Goal: Task Accomplishment & Management: Manage account settings

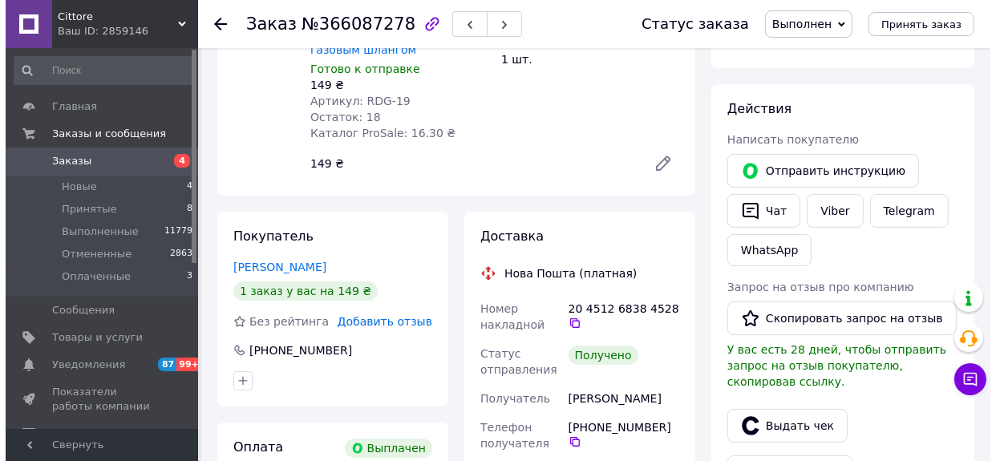
scroll to position [218, 0]
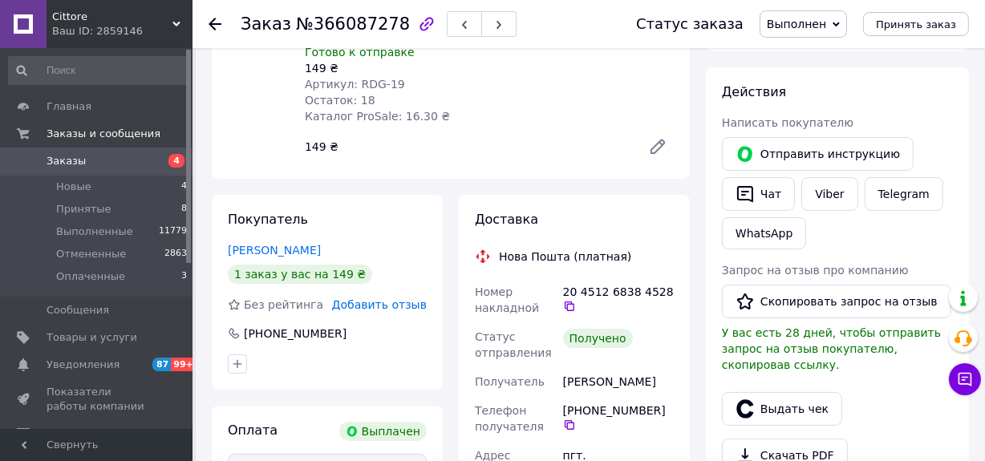
click at [384, 298] on span "Добавить отзыв" at bounding box center [379, 304] width 95 height 13
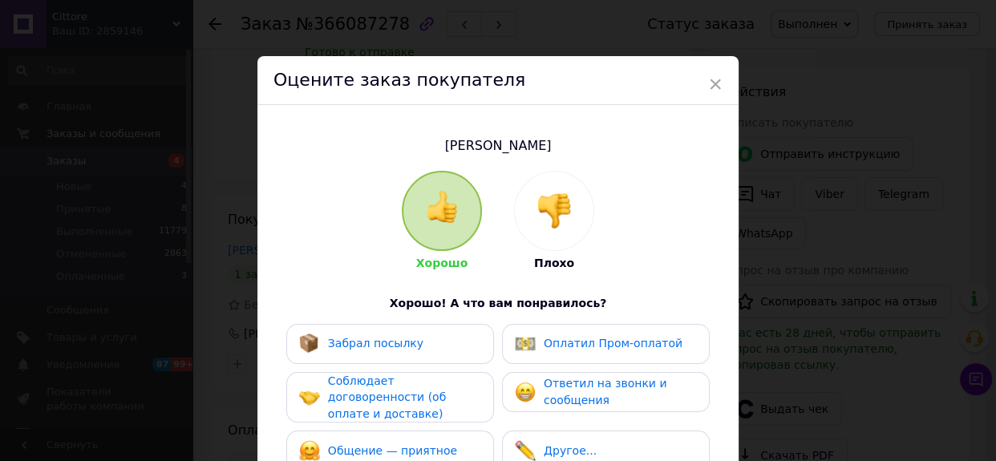
drag, startPoint x: 433, startPoint y: 334, endPoint x: 515, endPoint y: 348, distance: 83.1
click at [434, 335] on div "Забрал посылку" at bounding box center [390, 344] width 208 height 40
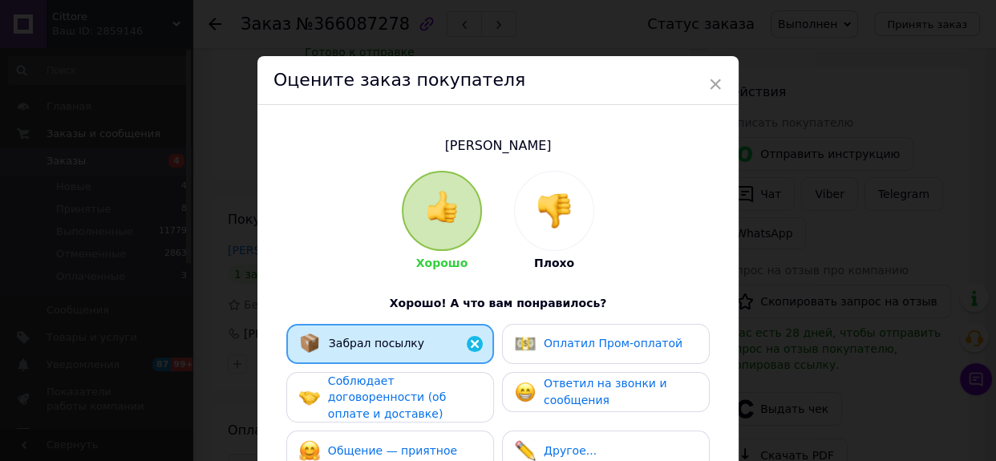
click at [590, 346] on span "Оплатил Пром-оплатой" at bounding box center [613, 343] width 139 height 13
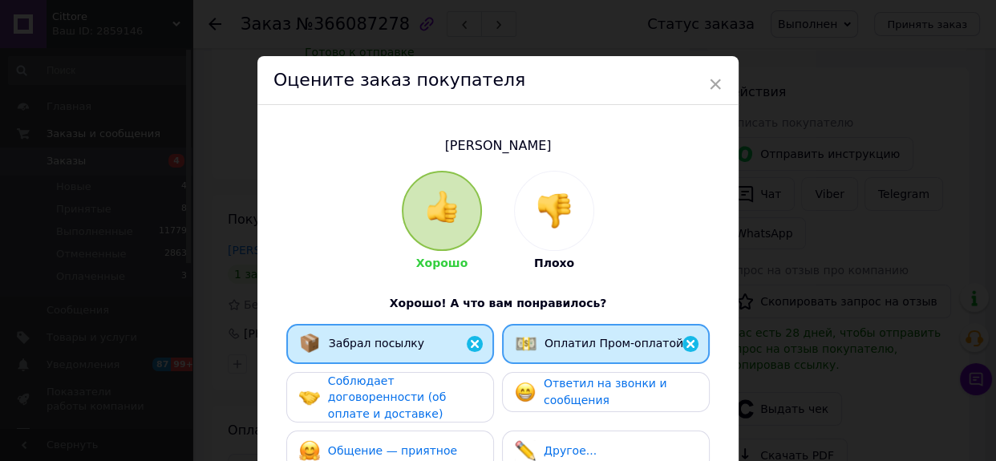
scroll to position [291, 0]
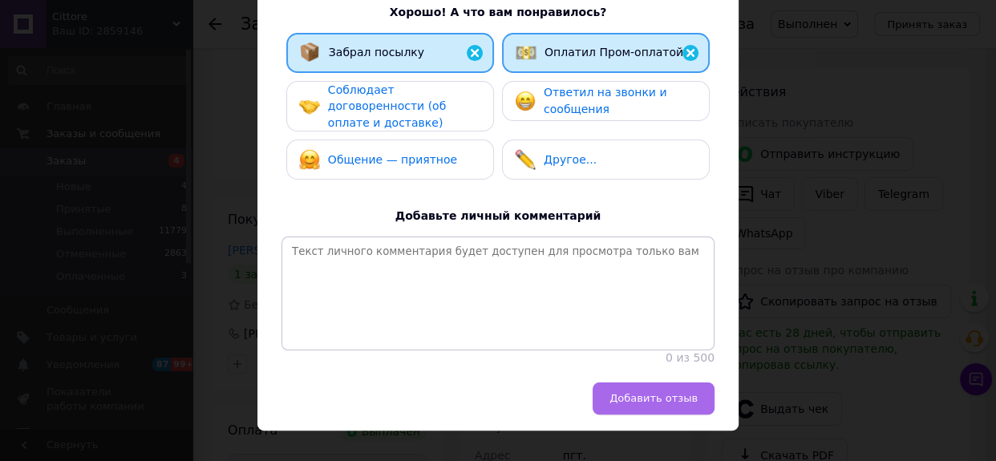
click at [640, 402] on span "Добавить отзыв" at bounding box center [653, 398] width 88 height 12
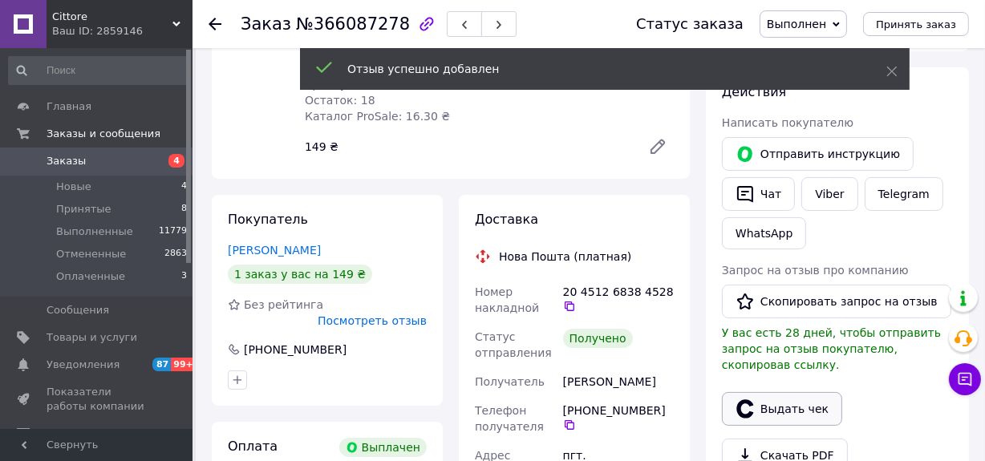
click at [780, 392] on button "Выдать чек" at bounding box center [782, 409] width 120 height 34
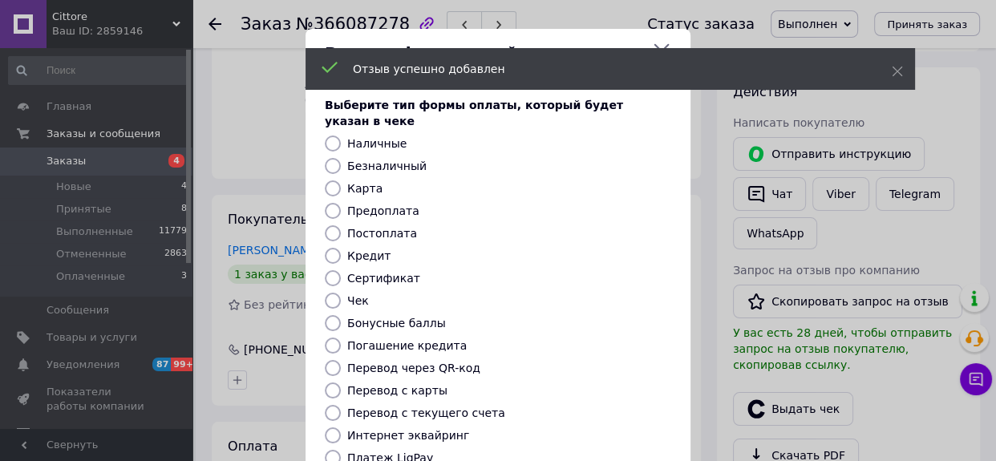
click at [409, 160] on label "Безналичный" at bounding box center [386, 166] width 79 height 13
click at [341, 158] on input "Безналичный" at bounding box center [333, 166] width 16 height 16
radio input "true"
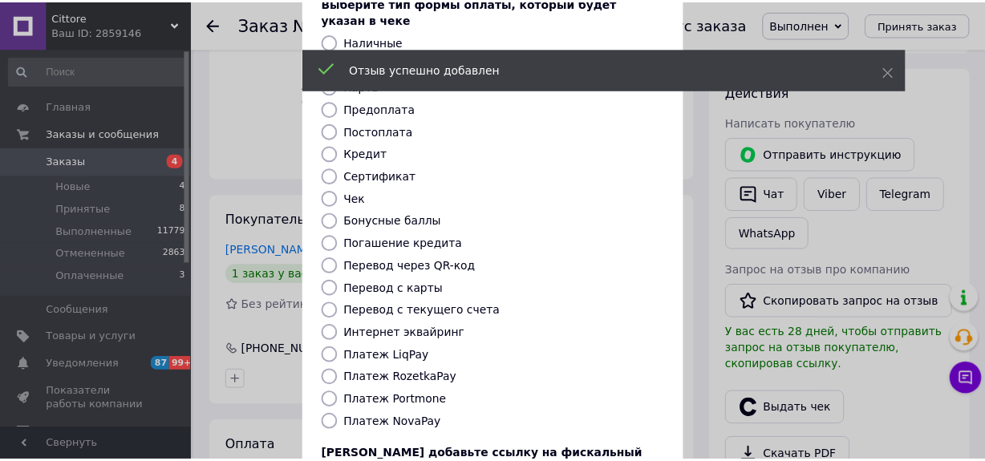
scroll to position [227, 0]
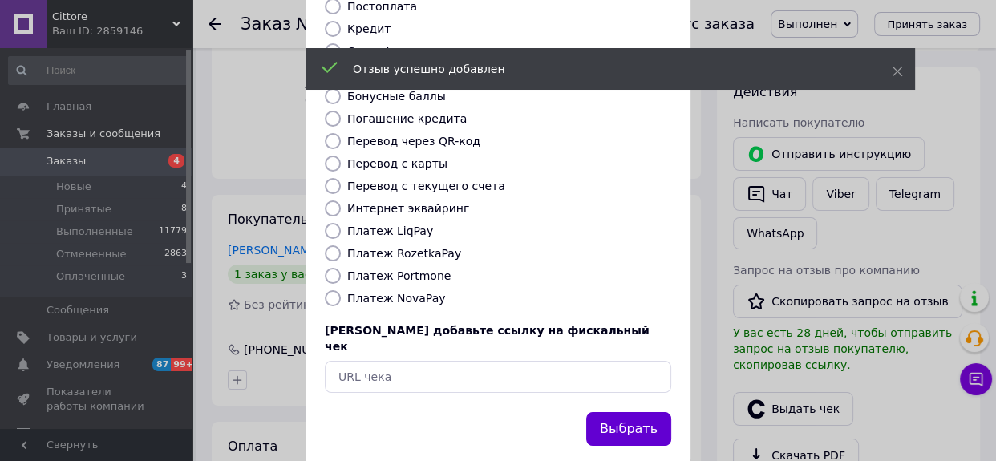
click at [638, 412] on button "Выбрать" at bounding box center [628, 429] width 85 height 34
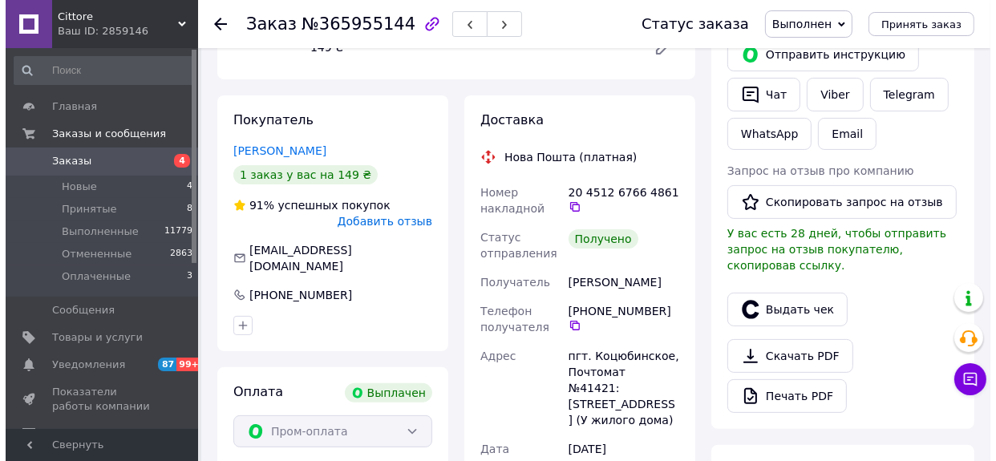
scroll to position [364, 0]
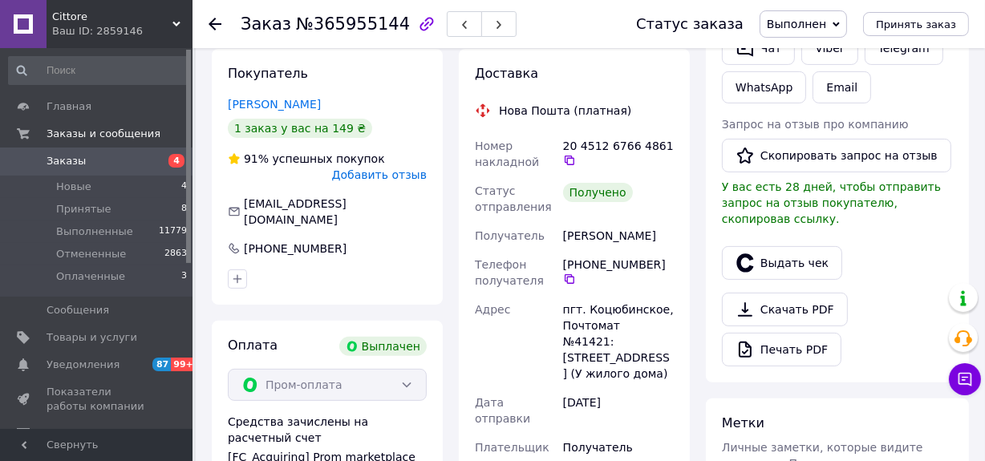
click at [400, 168] on span "Добавить отзыв" at bounding box center [379, 174] width 95 height 13
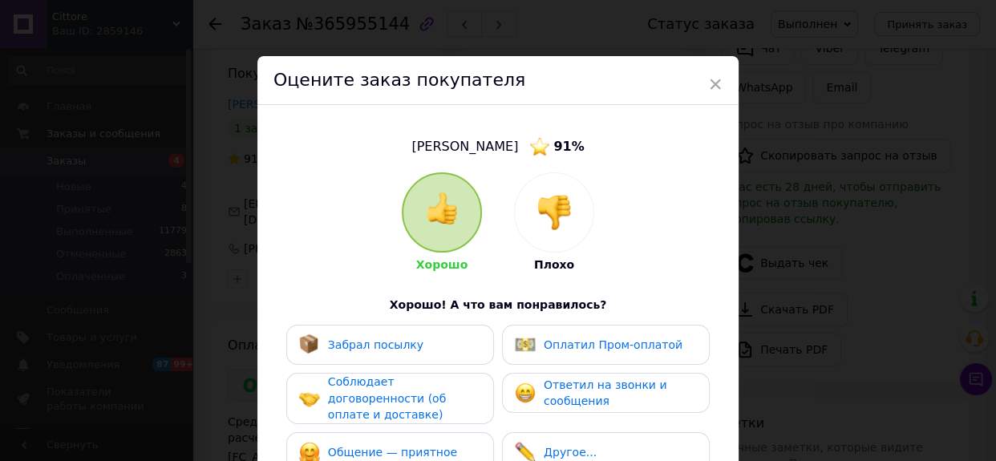
click at [404, 339] on span "Забрал посылку" at bounding box center [375, 344] width 95 height 13
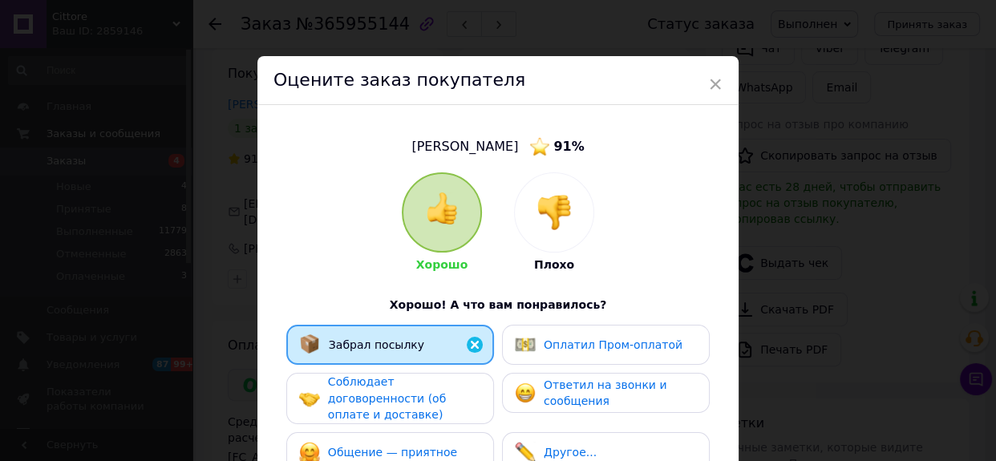
click at [613, 343] on span "Оплатил Пром-оплатой" at bounding box center [613, 344] width 139 height 13
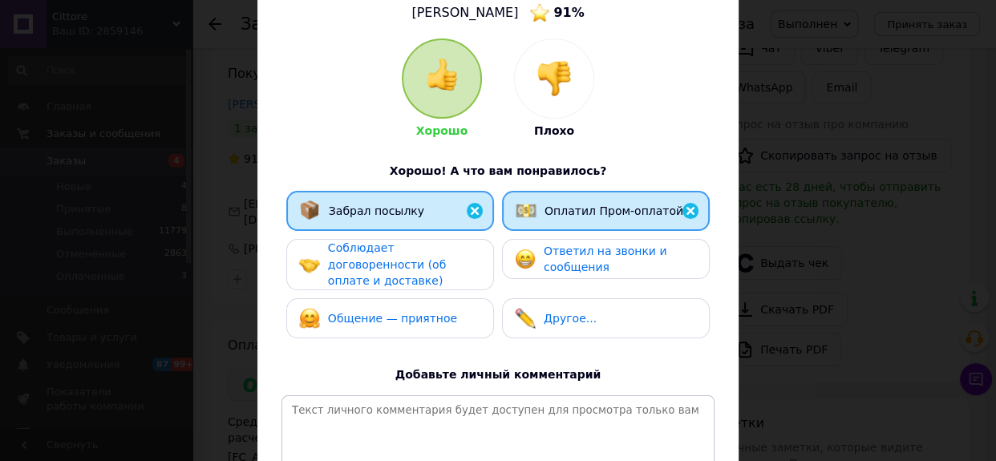
scroll to position [291, 0]
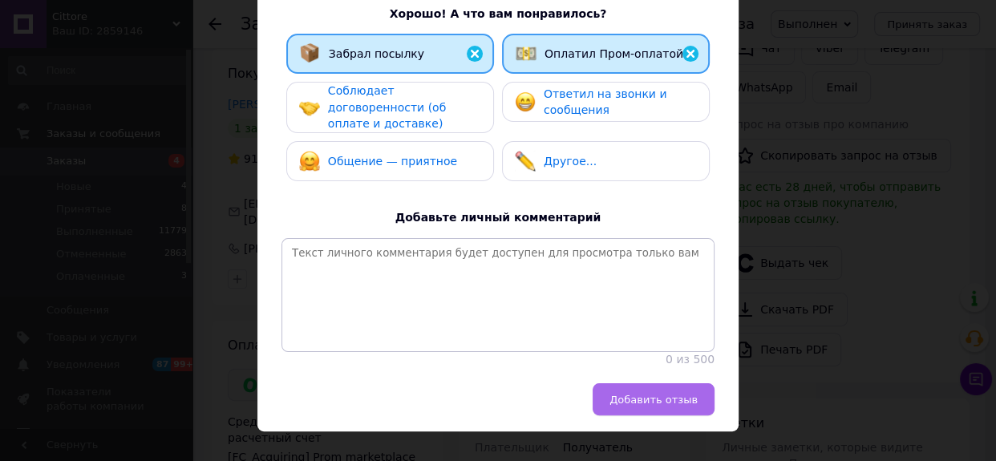
click at [643, 403] on span "Добавить отзыв" at bounding box center [653, 400] width 88 height 12
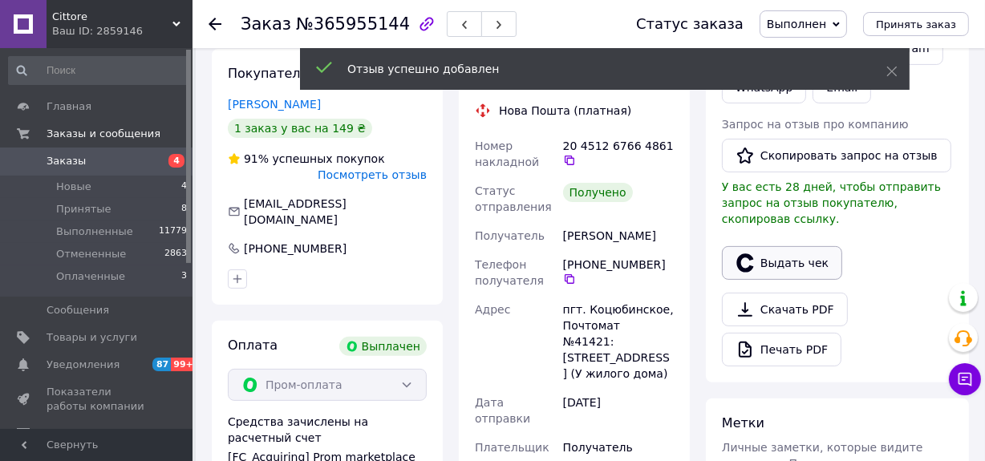
click at [785, 249] on button "Выдать чек" at bounding box center [782, 263] width 120 height 34
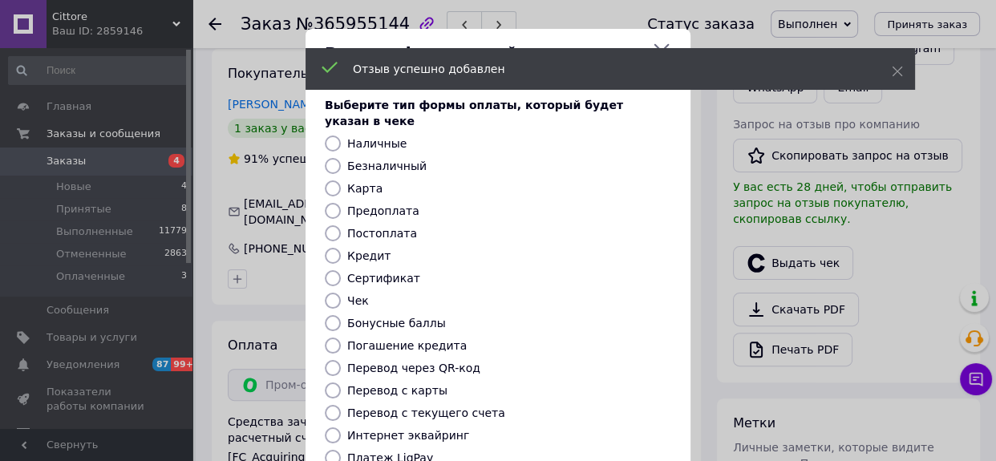
scroll to position [41, 0]
click at [410, 160] on label "Безналичный" at bounding box center [386, 166] width 79 height 13
click at [341, 158] on input "Безналичный" at bounding box center [333, 166] width 16 height 16
radio input "true"
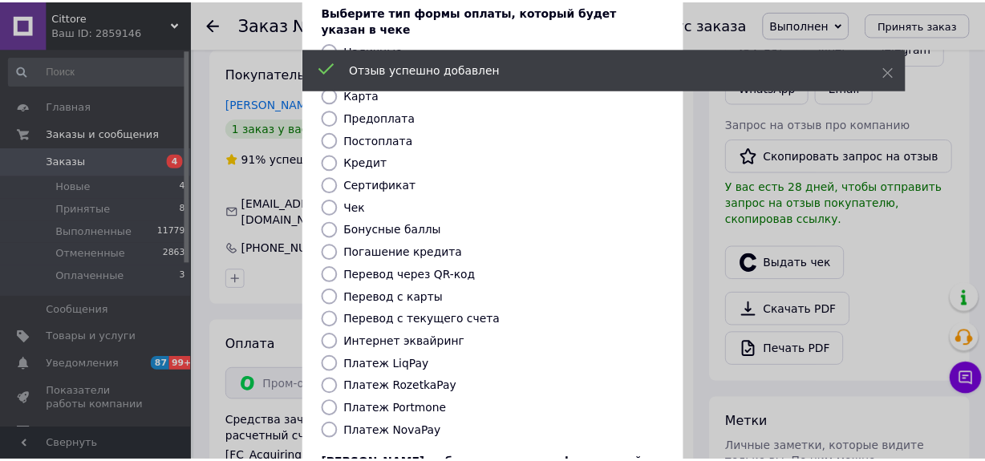
scroll to position [218, 0]
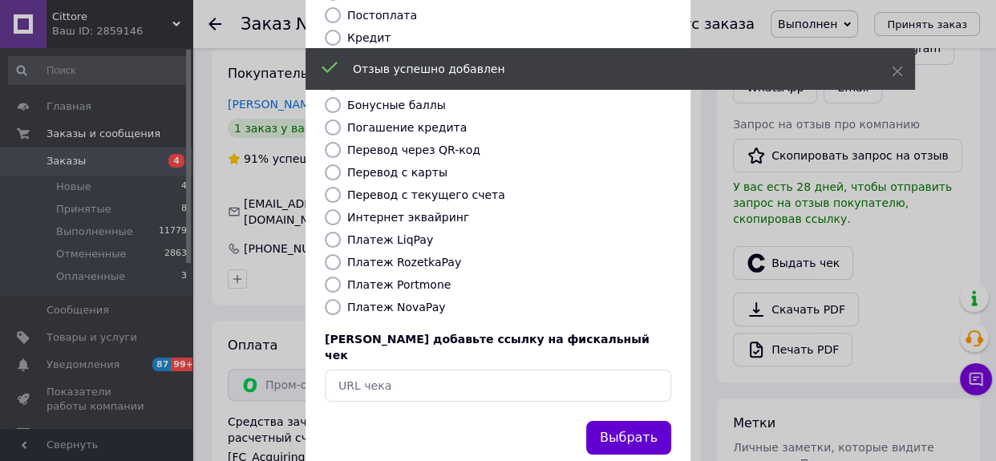
click at [625, 421] on button "Выбрать" at bounding box center [628, 438] width 85 height 34
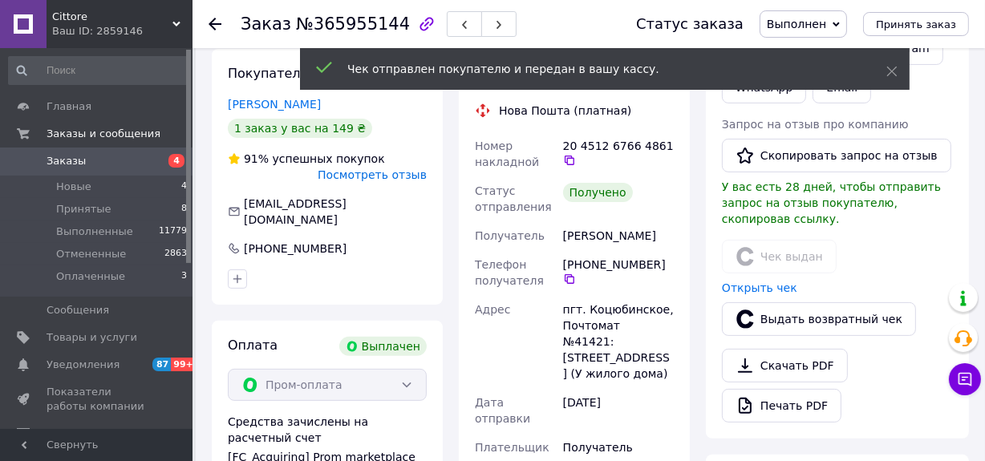
scroll to position [57, 0]
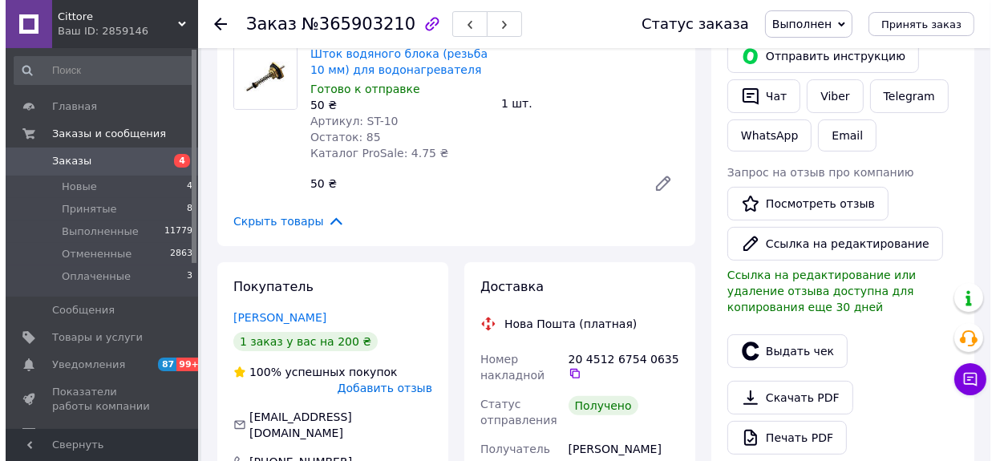
scroll to position [437, 0]
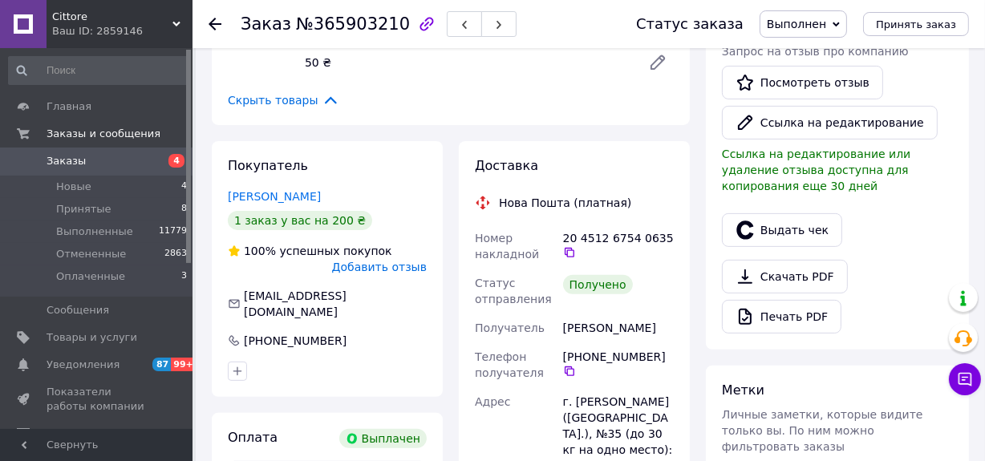
click at [403, 269] on span "Добавить отзыв" at bounding box center [379, 267] width 95 height 13
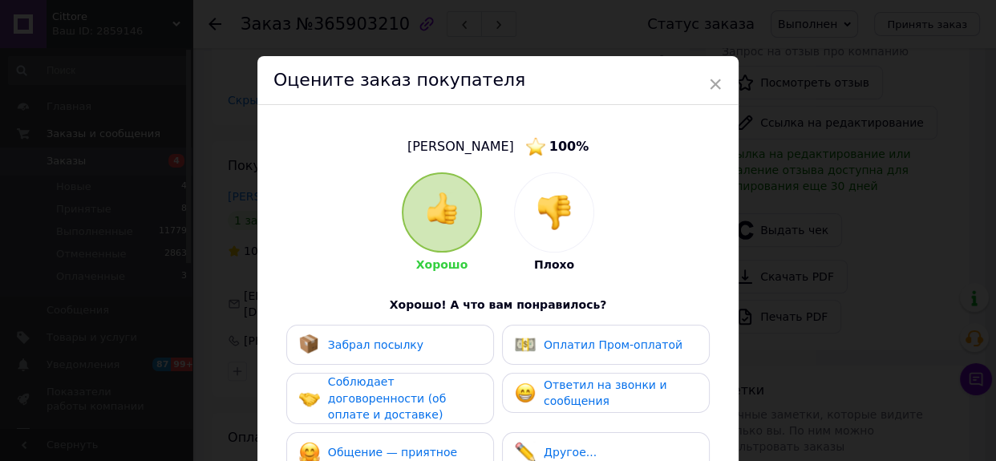
click at [427, 349] on div "Забрал посылку" at bounding box center [390, 344] width 182 height 21
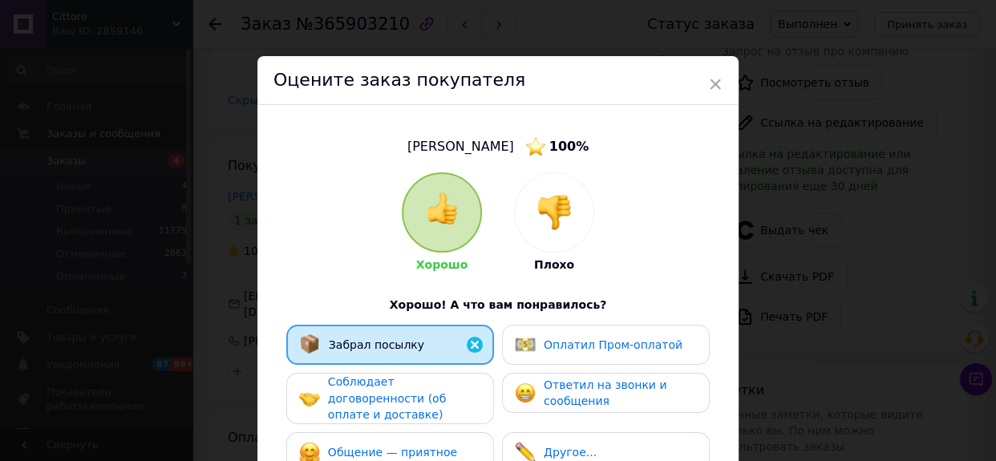
click at [588, 347] on span "Оплатил Пром-оплатой" at bounding box center [613, 344] width 139 height 13
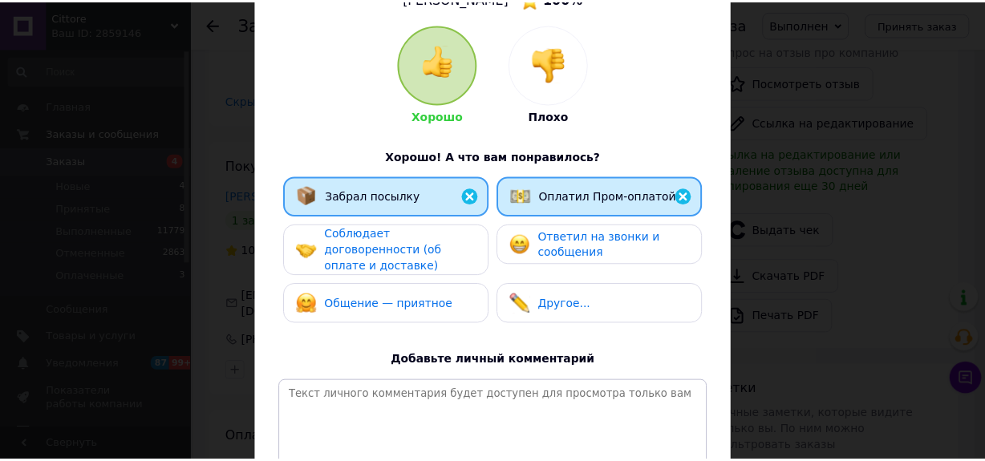
scroll to position [291, 0]
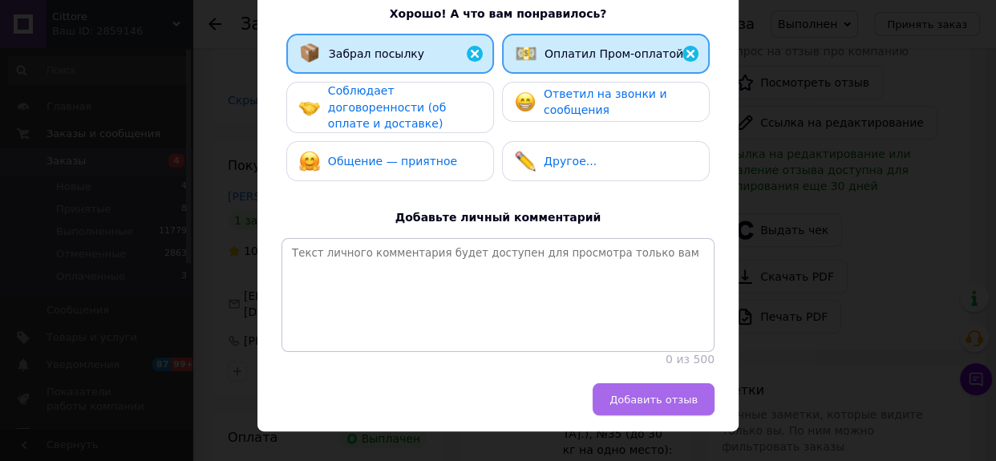
click at [666, 405] on span "Добавить отзыв" at bounding box center [653, 400] width 88 height 12
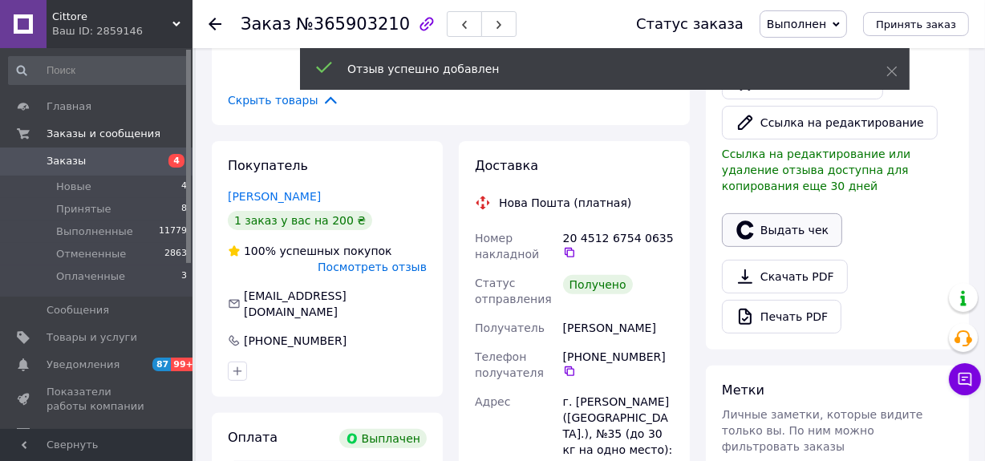
click at [784, 227] on button "Выдать чек" at bounding box center [782, 230] width 120 height 34
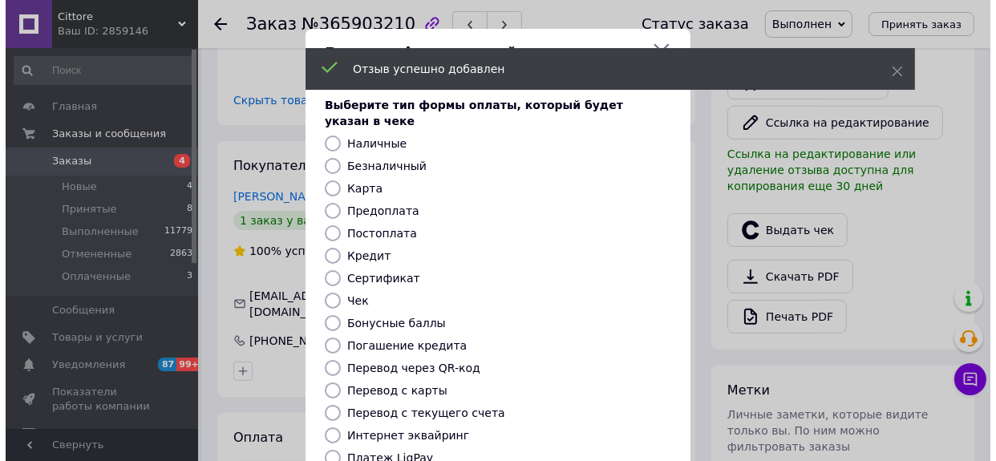
scroll to position [421, 0]
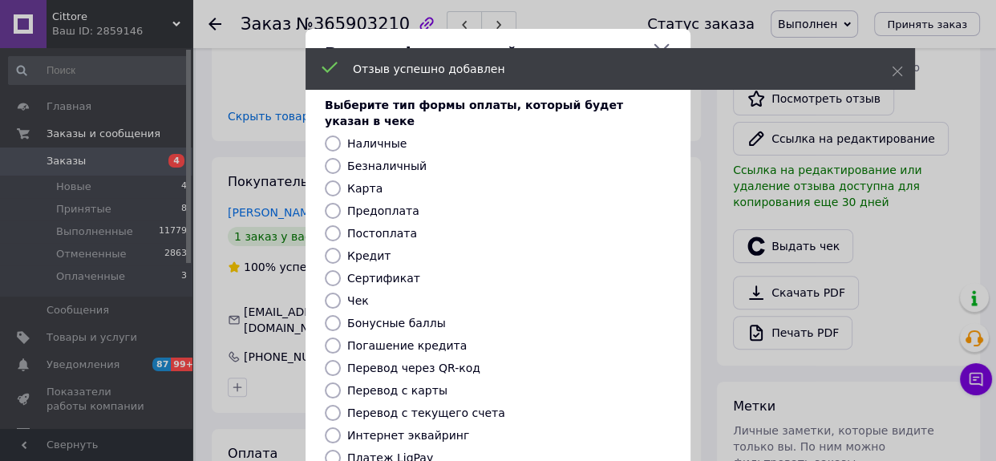
click at [407, 160] on label "Безналичный" at bounding box center [386, 166] width 79 height 13
click at [341, 158] on input "Безналичный" at bounding box center [333, 166] width 16 height 16
radio input "true"
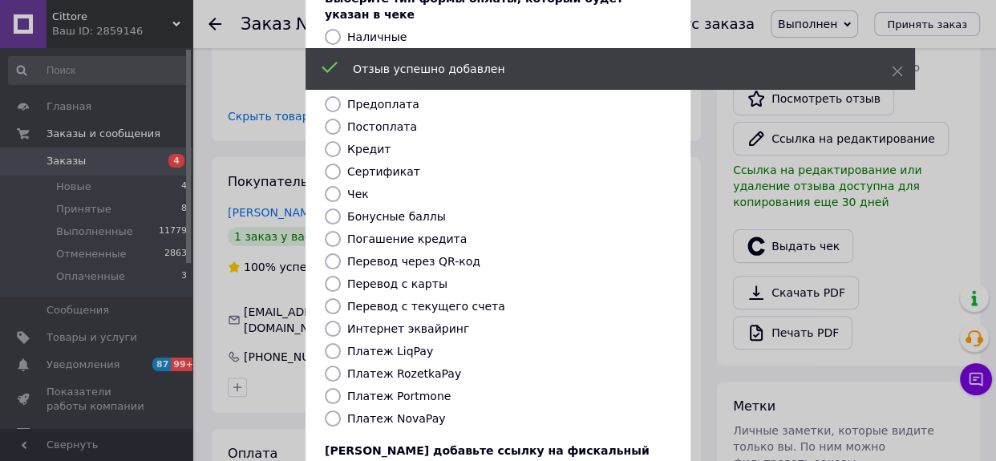
scroll to position [227, 0]
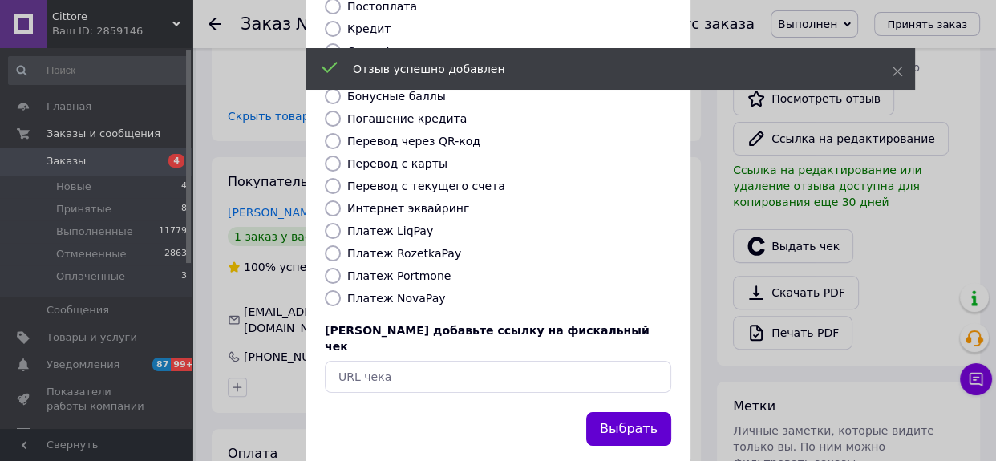
click at [642, 412] on button "Выбрать" at bounding box center [628, 429] width 85 height 34
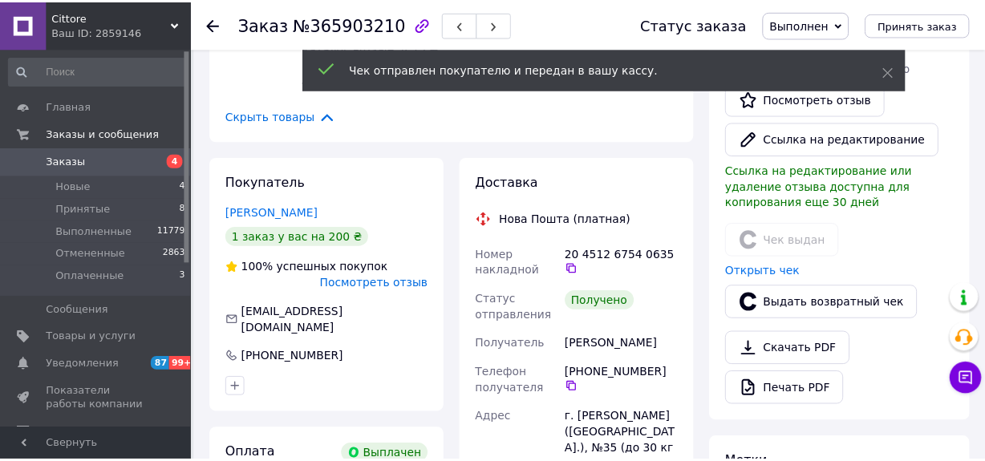
scroll to position [437, 0]
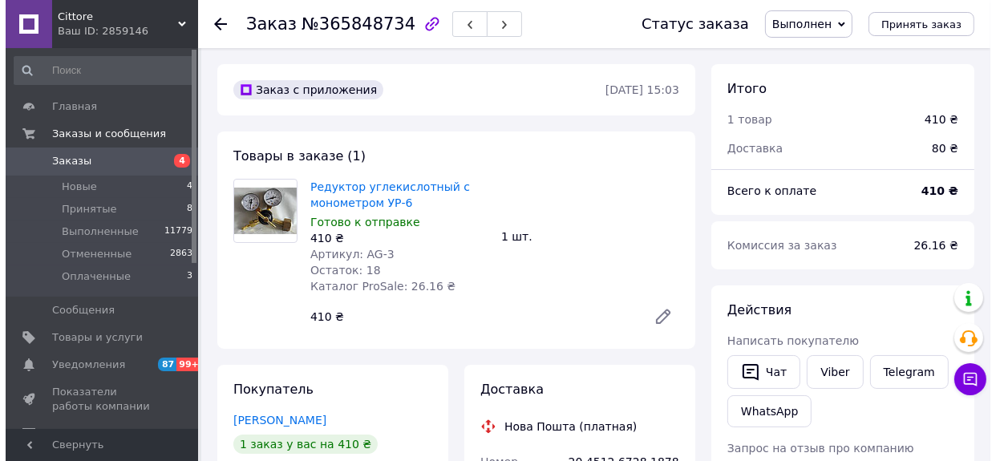
scroll to position [364, 0]
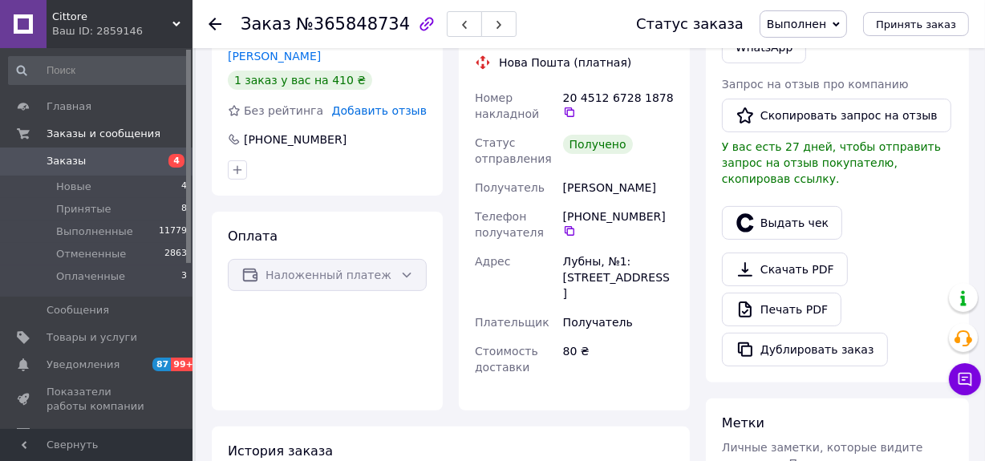
click at [399, 112] on span "Добавить отзыв" at bounding box center [379, 110] width 95 height 13
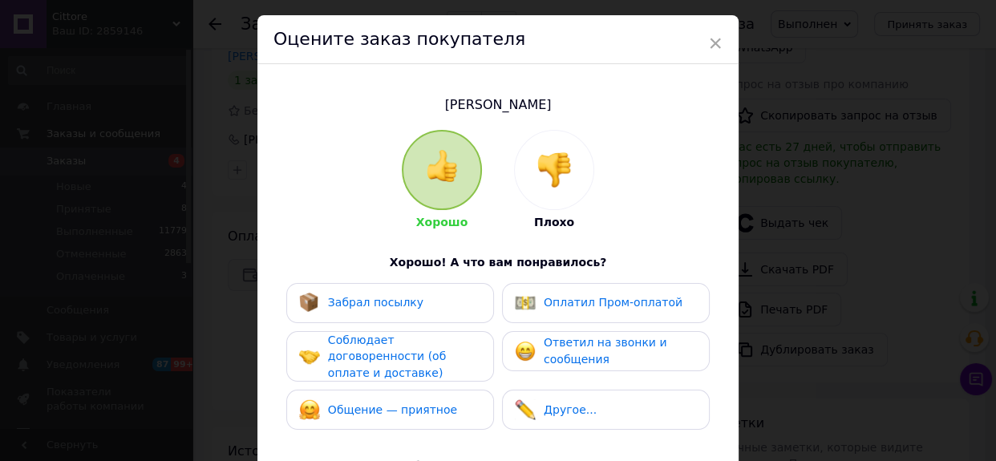
scroll to position [72, 0]
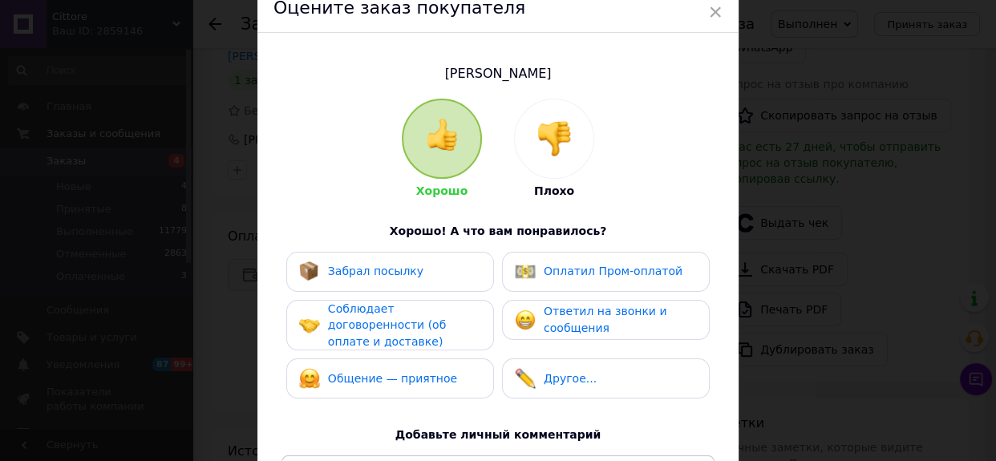
click at [422, 264] on div "Забрал посылку" at bounding box center [390, 271] width 182 height 21
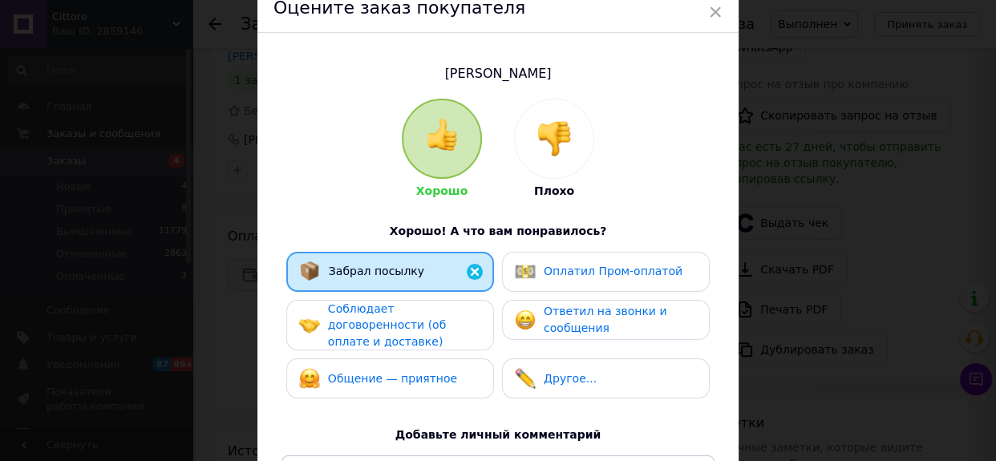
click at [426, 317] on span "Соблюдает договоренности (об оплате и доставке)" at bounding box center [387, 325] width 118 height 46
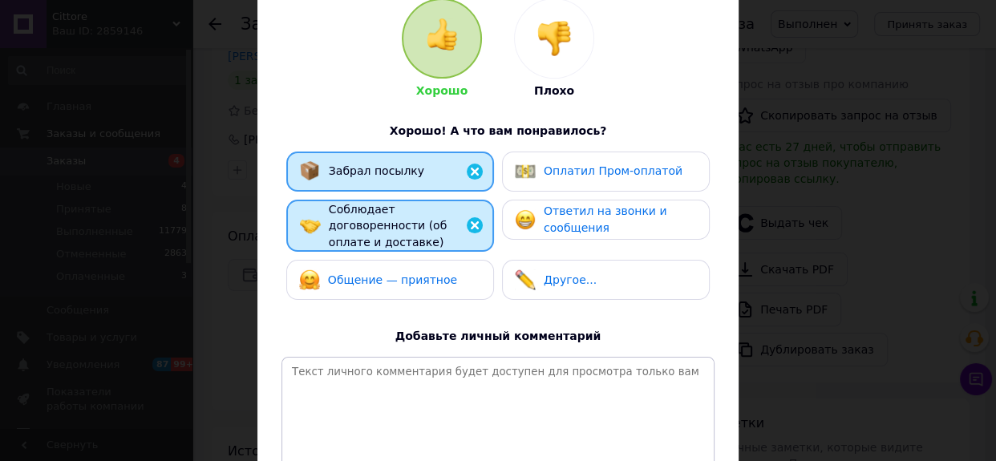
scroll to position [324, 0]
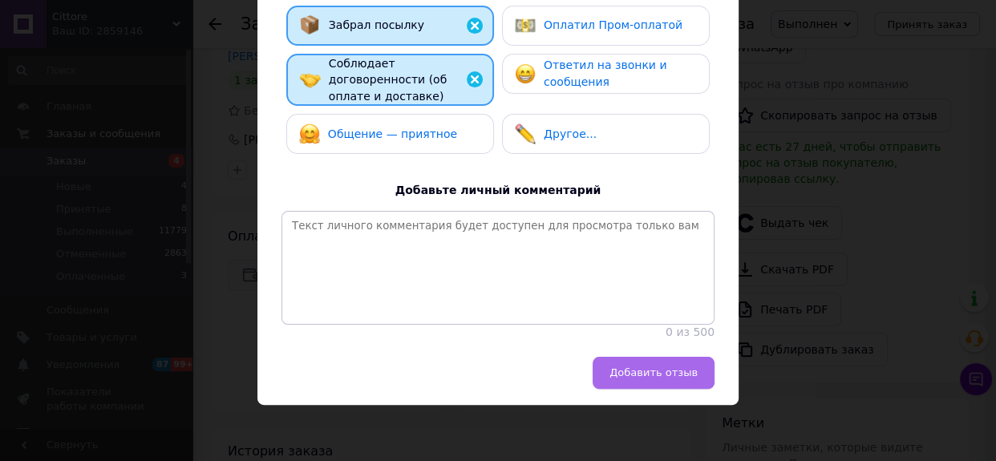
click at [647, 375] on span "Добавить отзыв" at bounding box center [653, 372] width 88 height 12
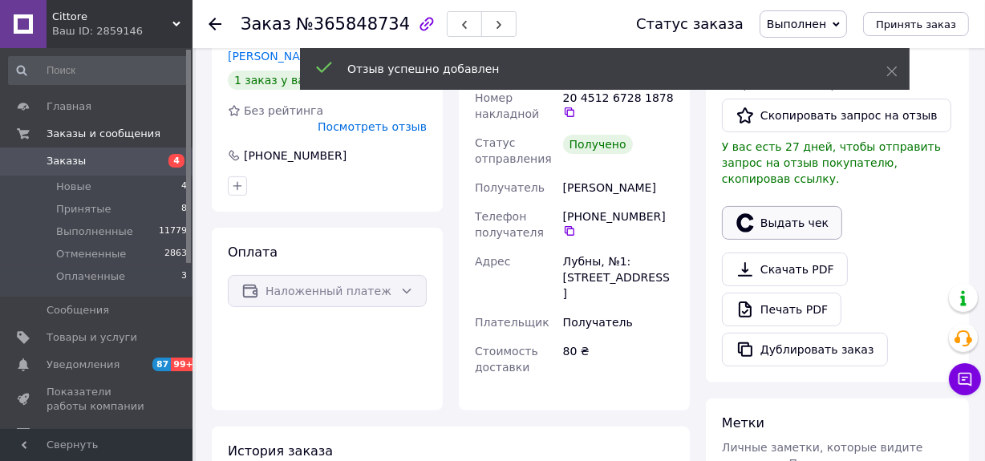
click at [786, 208] on button "Выдать чек" at bounding box center [782, 223] width 120 height 34
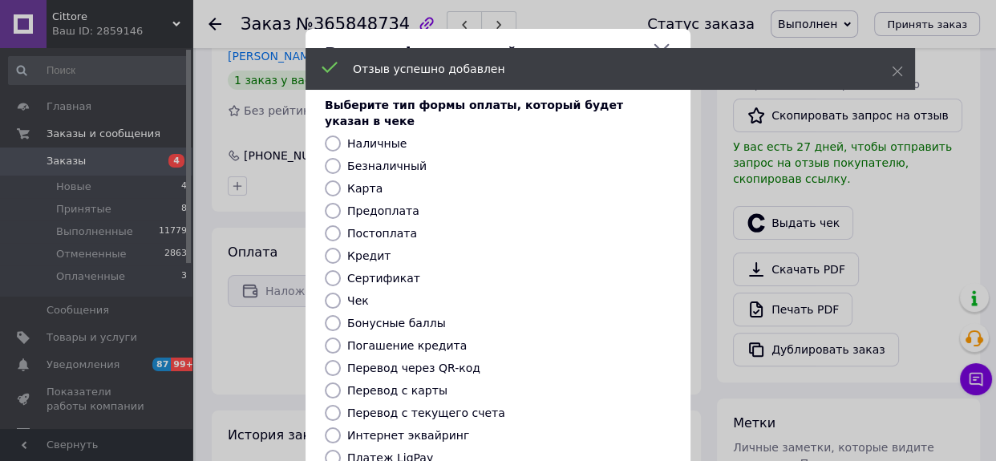
click at [379, 227] on label "Постоплата" at bounding box center [382, 233] width 70 height 13
click at [341, 225] on input "Постоплата" at bounding box center [333, 233] width 16 height 16
radio input "true"
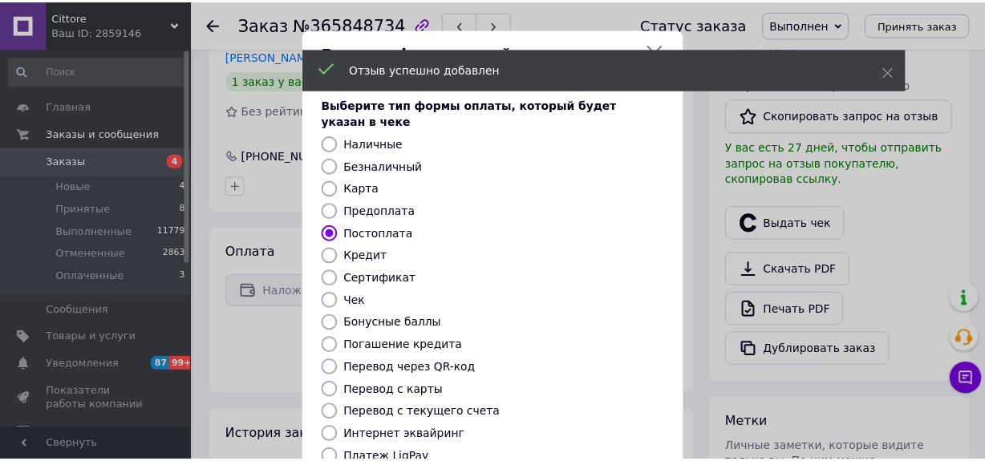
scroll to position [227, 0]
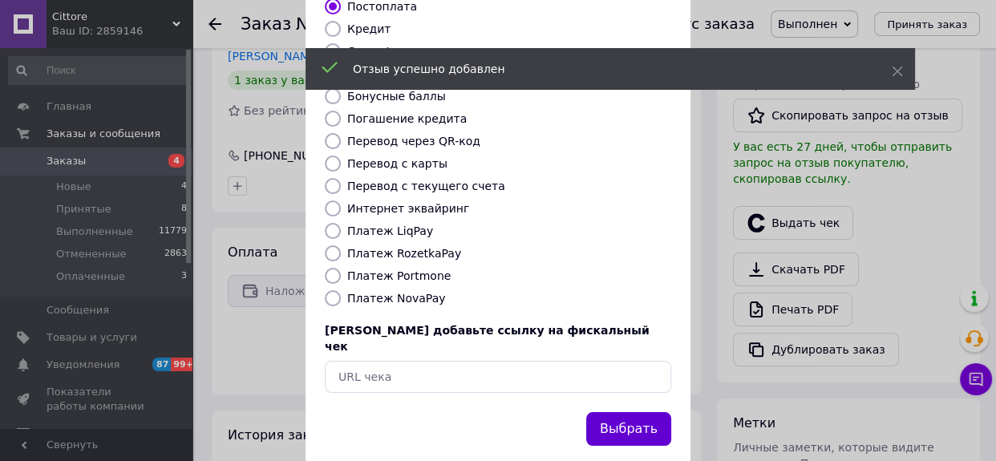
click at [620, 412] on button "Выбрать" at bounding box center [628, 429] width 85 height 34
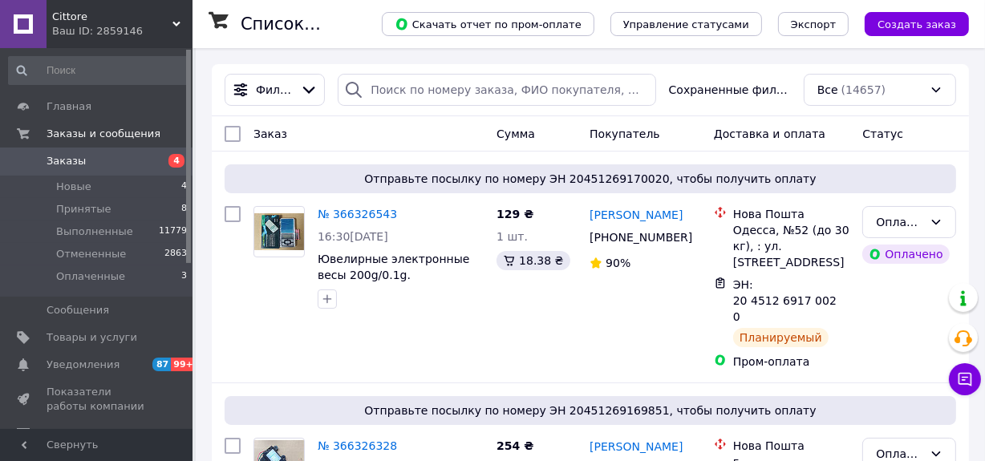
scroll to position [364, 0]
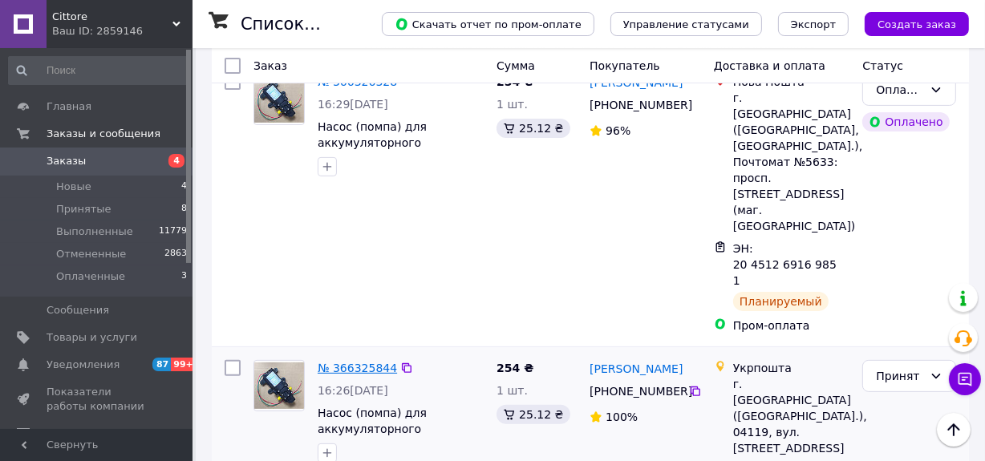
click at [346, 362] on link "№ 366325844" at bounding box center [357, 368] width 79 height 13
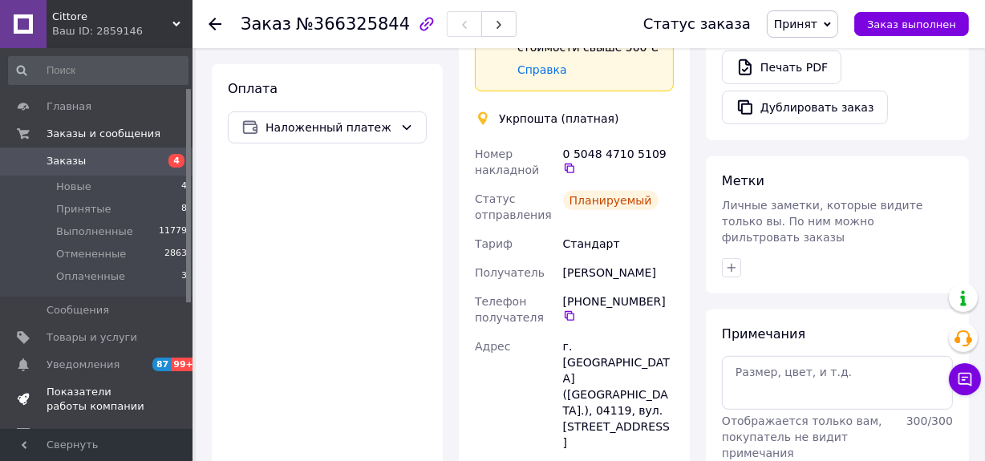
scroll to position [72, 0]
